Goal: Find specific fact: Find specific fact

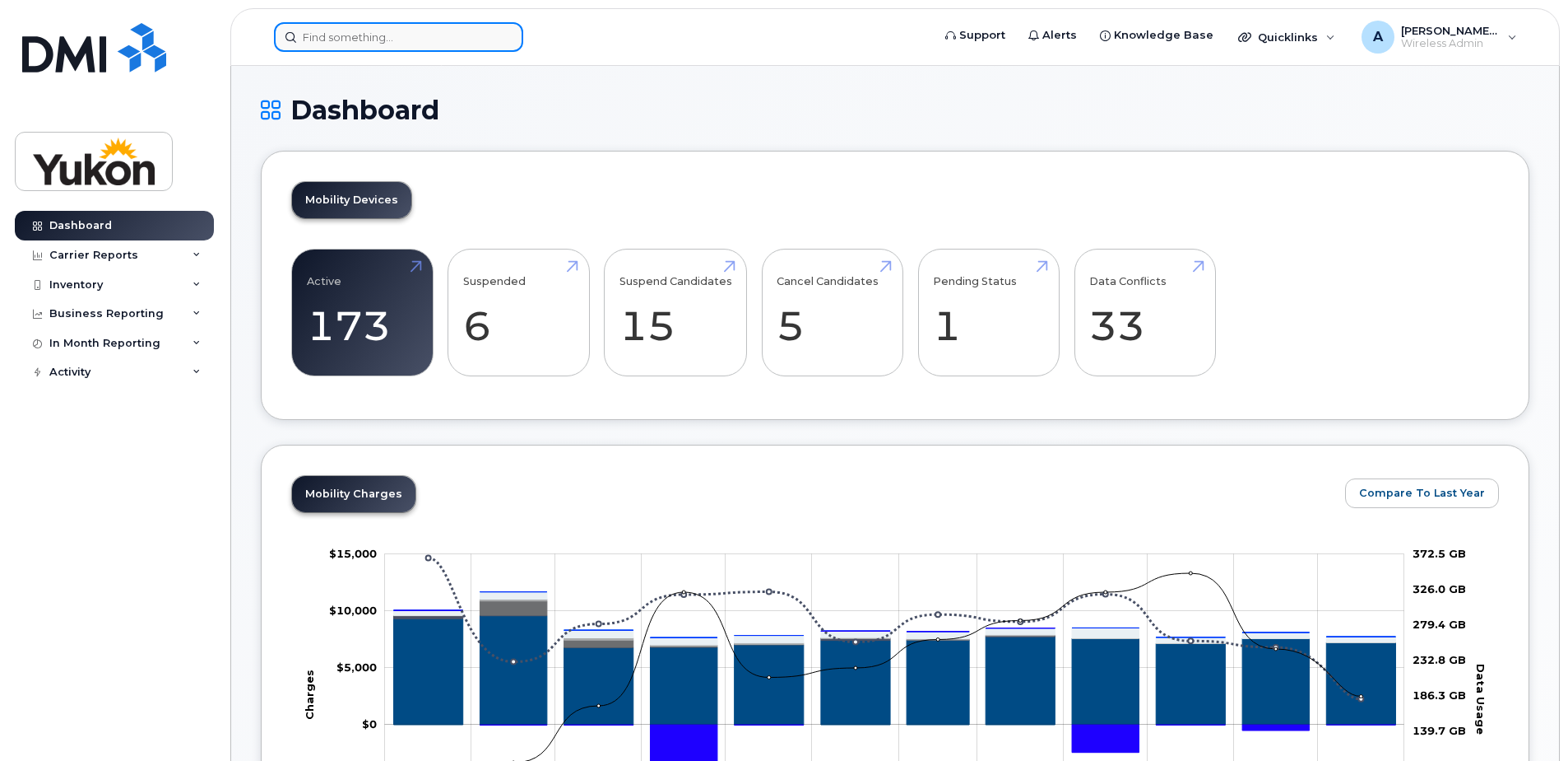
click at [366, 32] on input at bounding box center [399, 37] width 250 height 30
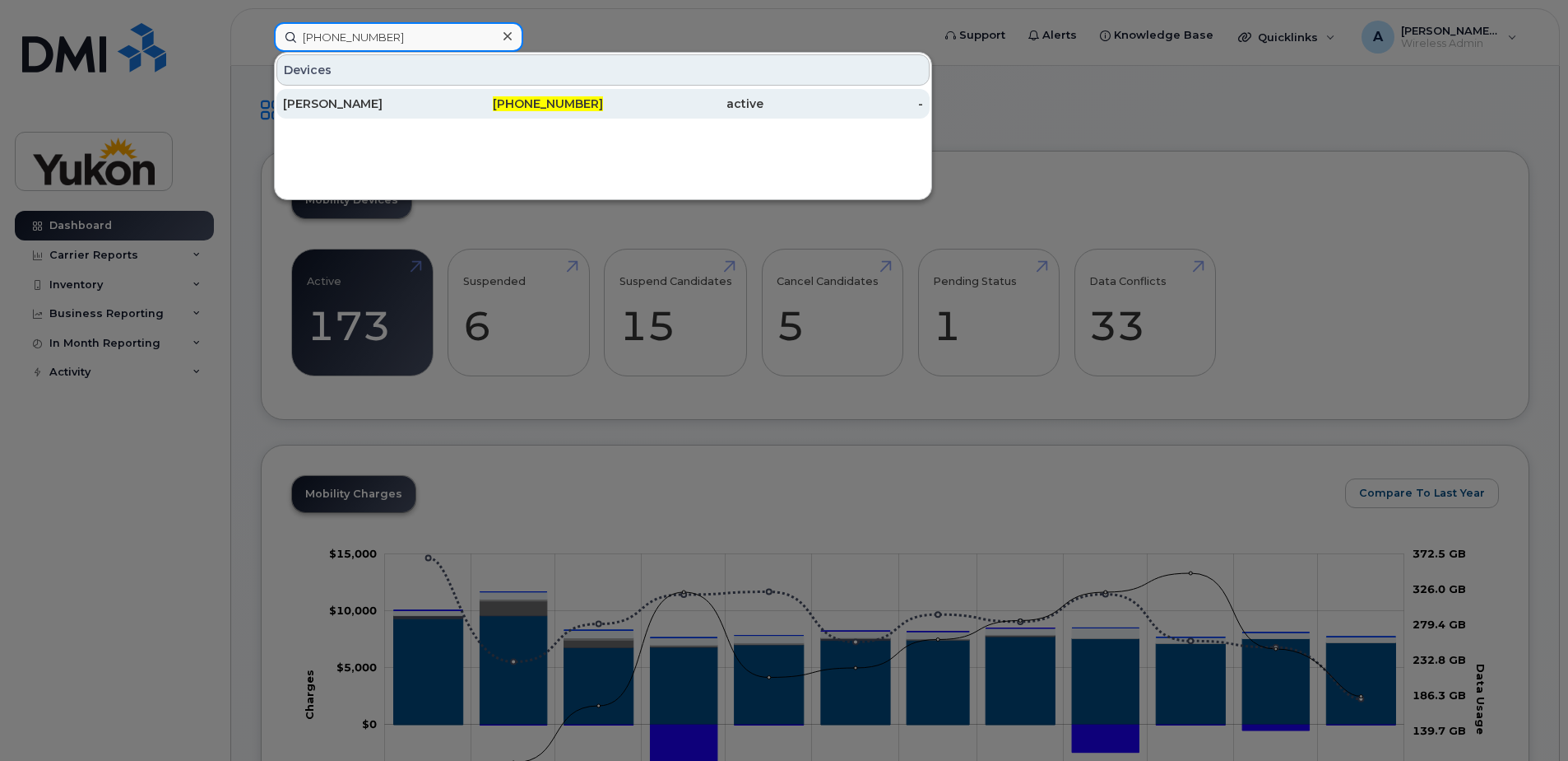
type input "867-334-1731"
click at [512, 107] on div "867-334-1731" at bounding box center [524, 103] width 160 height 16
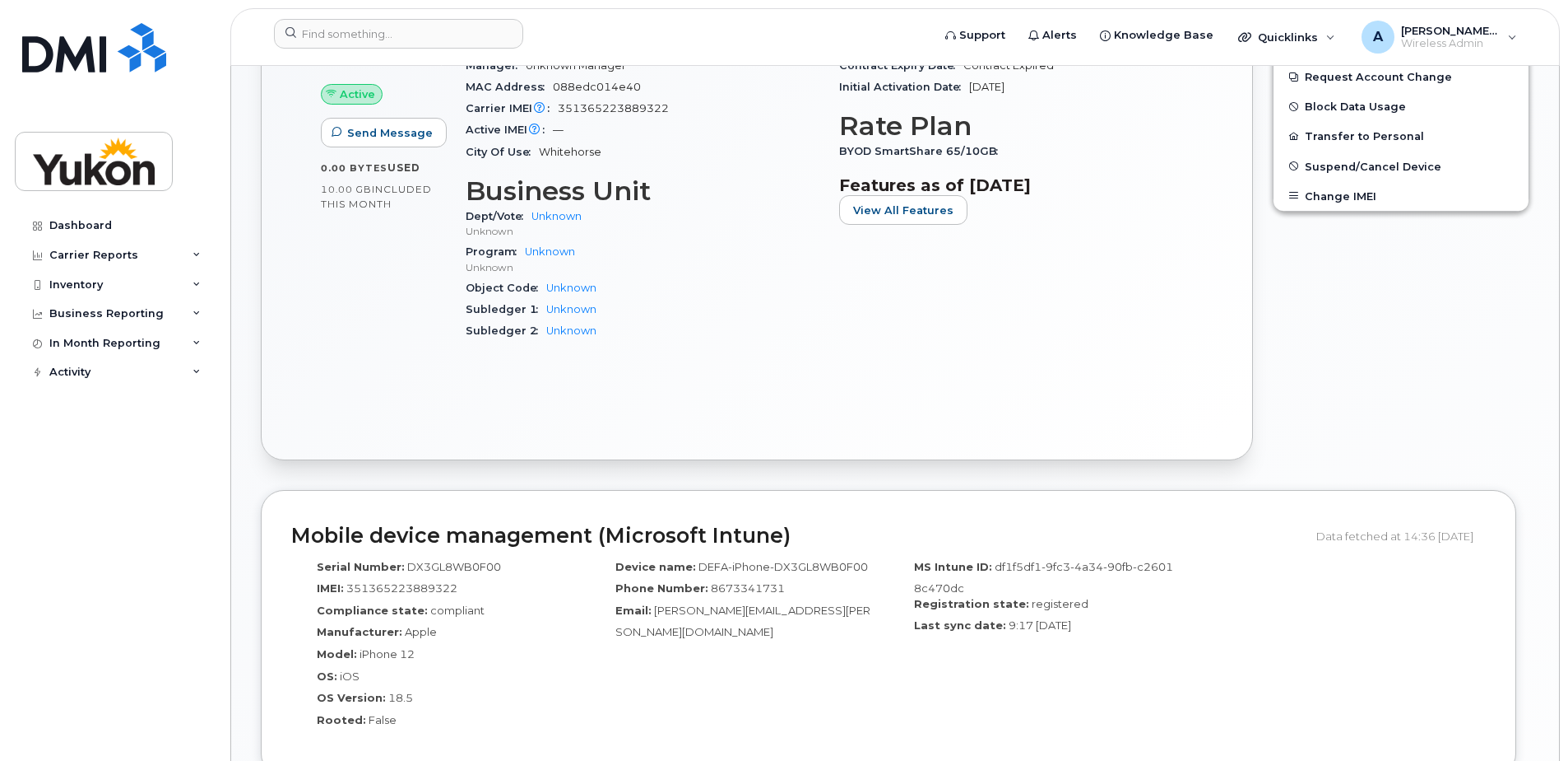
scroll to position [693, 0]
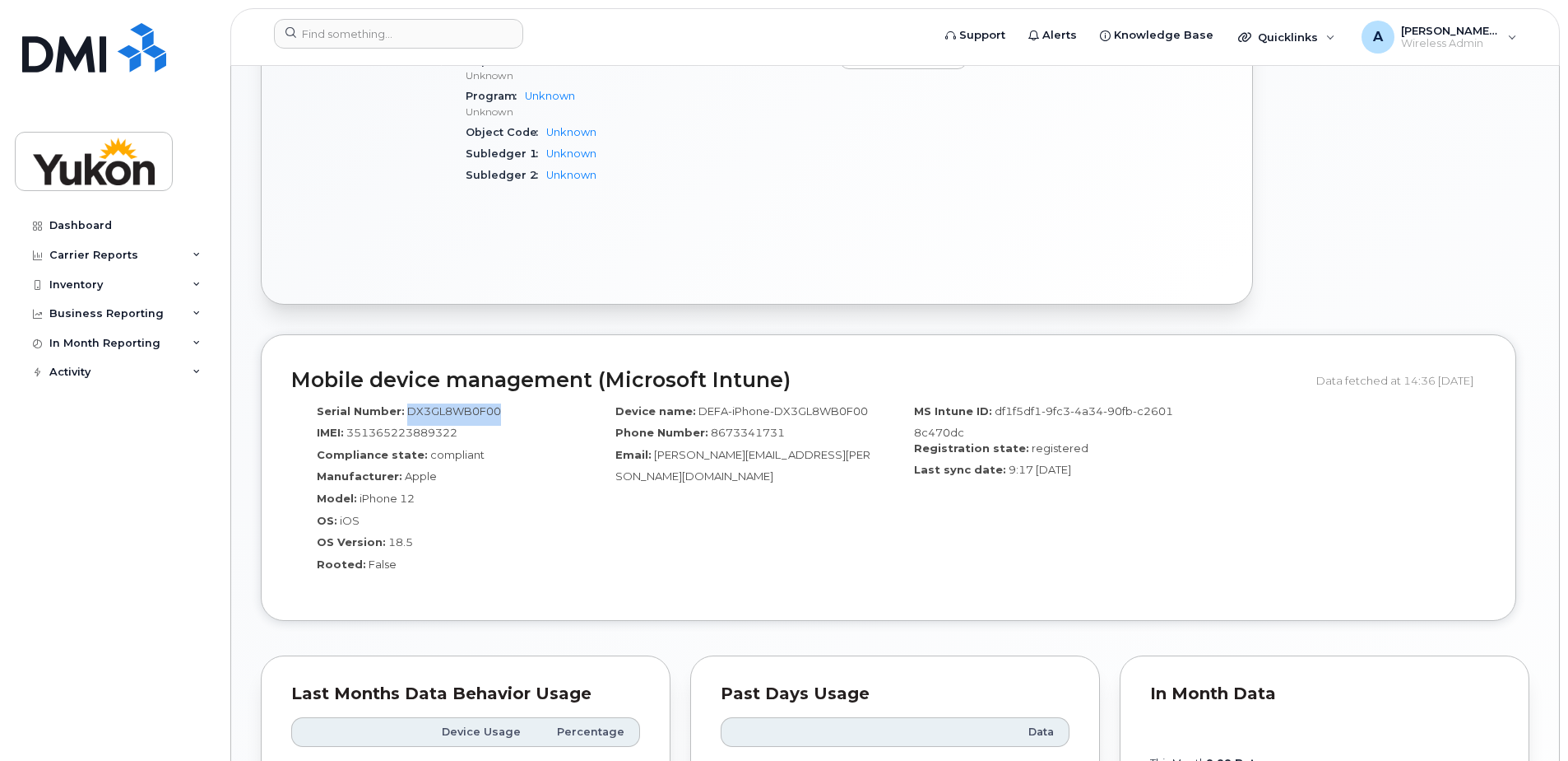
drag, startPoint x: 503, startPoint y: 412, endPoint x: 402, endPoint y: 412, distance: 101.0
click at [402, 412] on div "Serial Number: DX3GL8WB0F00" at bounding box center [440, 414] width 274 height 22
copy span "DX3GL8WB0F00"
click at [523, 481] on div "Manufacturer: Apple" at bounding box center [440, 480] width 274 height 22
drag, startPoint x: 507, startPoint y: 418, endPoint x: 405, endPoint y: 424, distance: 102.2
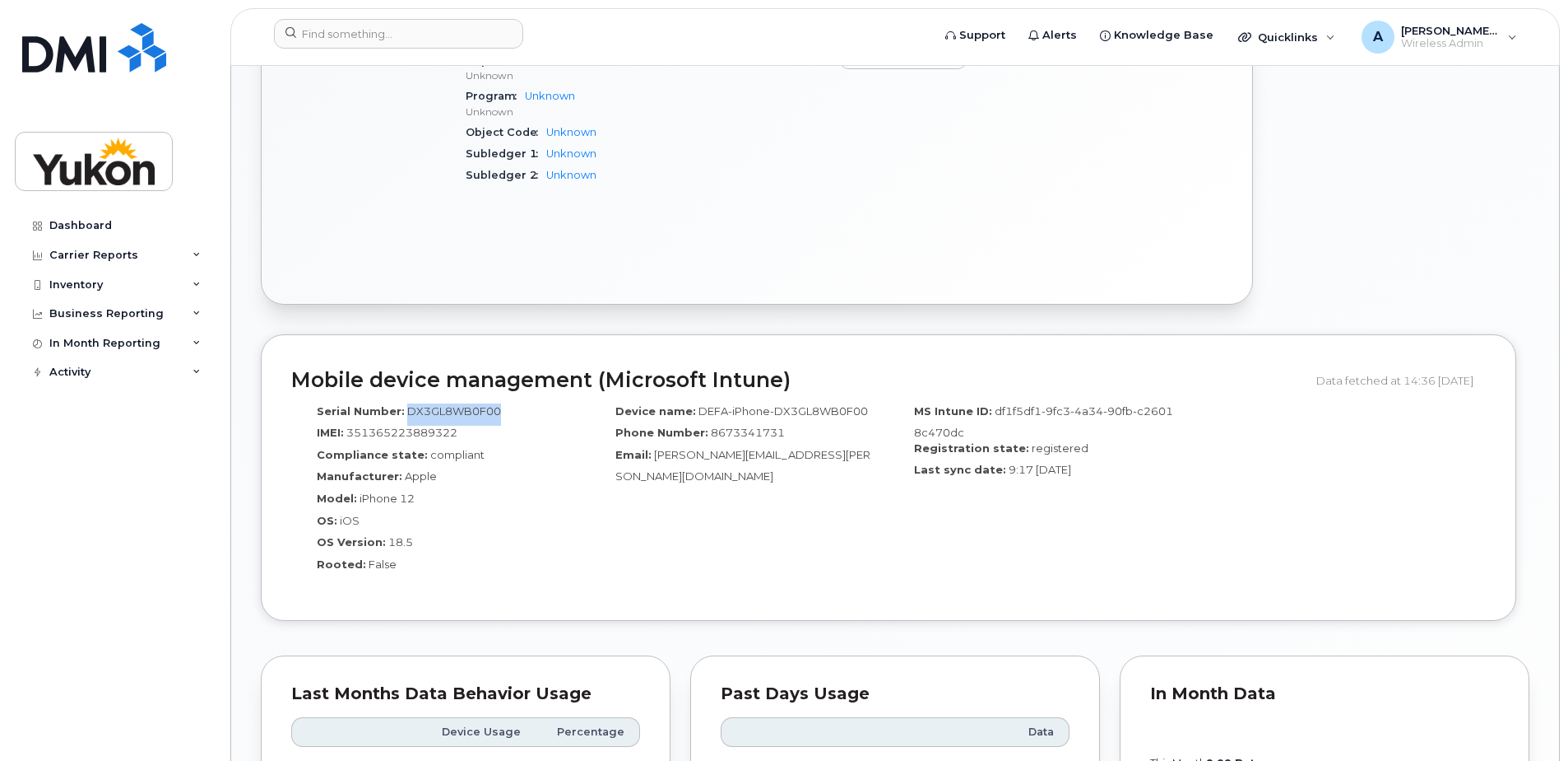
click at [405, 424] on div "Serial Number: DX3GL8WB0F00" at bounding box center [440, 414] width 274 height 22
copy span "DX3GL8WB0F00"
